Goal: Communication & Community: Answer question/provide support

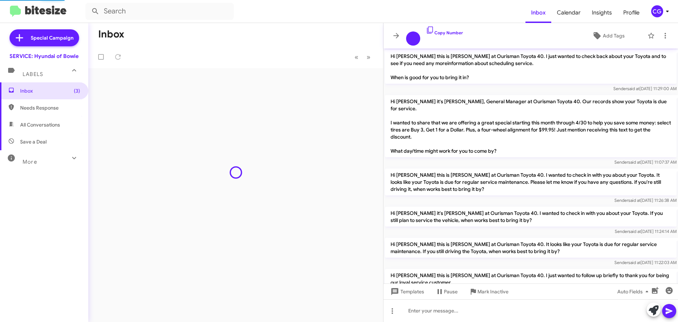
scroll to position [435, 0]
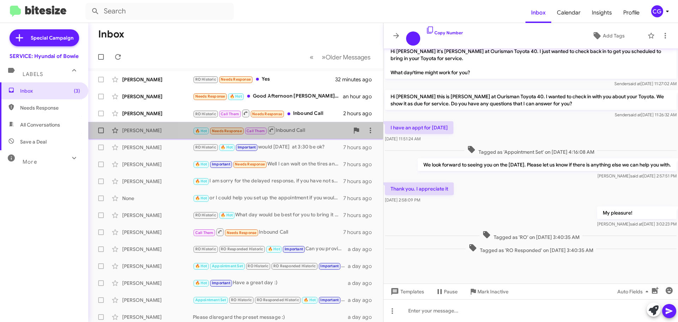
click at [300, 126] on div "🔥 Hot Needs Response Call Them Inbound Call" at bounding box center [271, 130] width 157 height 9
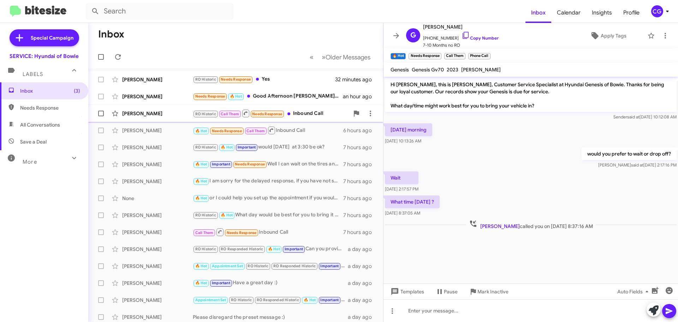
click at [316, 119] on div "[PERSON_NAME] RO Historic Call Them Needs Response Inbound Call 2 hours ago" at bounding box center [236, 113] width 284 height 14
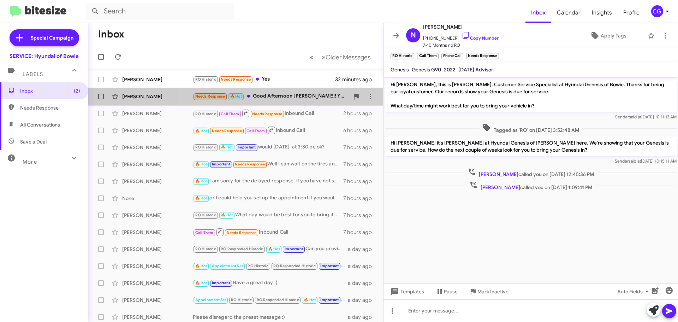
click at [307, 99] on div "Needs Response 🔥 Hot Good Afternoon [PERSON_NAME]! Yes I'm due for an oil chang…" at bounding box center [271, 96] width 157 height 8
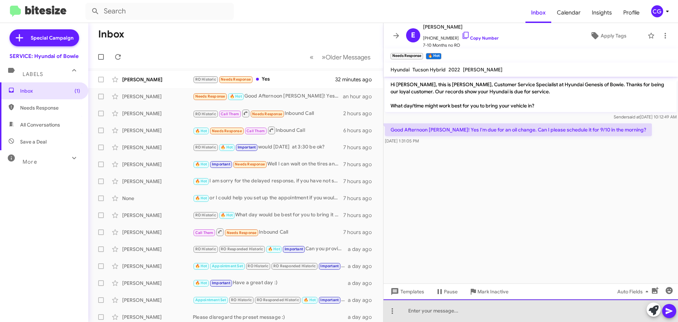
click at [472, 320] on div at bounding box center [531, 310] width 295 height 23
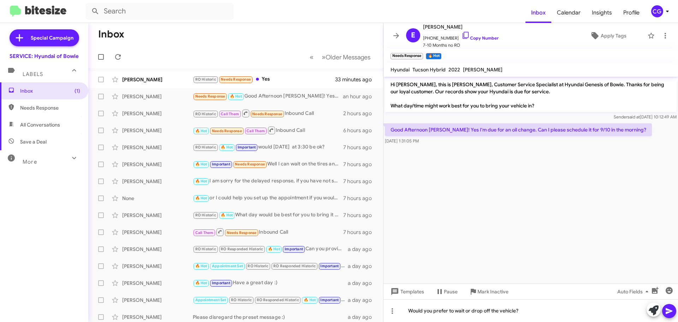
click at [671, 307] on icon at bounding box center [669, 311] width 8 height 8
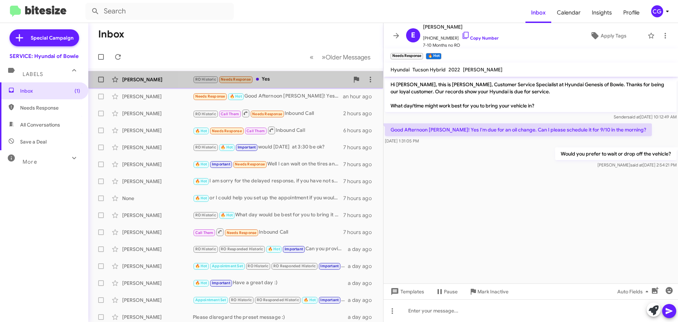
click at [305, 79] on div "RO Historic Needs Response Yes" at bounding box center [271, 79] width 157 height 8
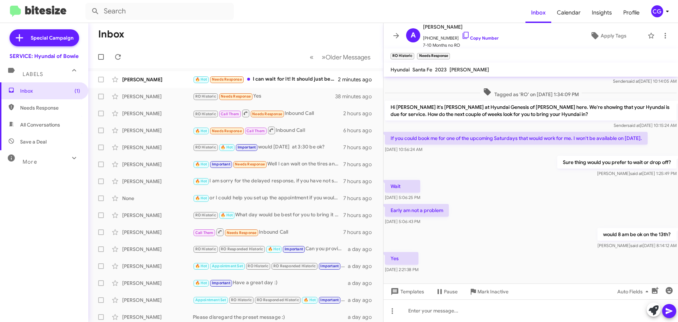
scroll to position [88, 0]
